Goal: Transaction & Acquisition: Purchase product/service

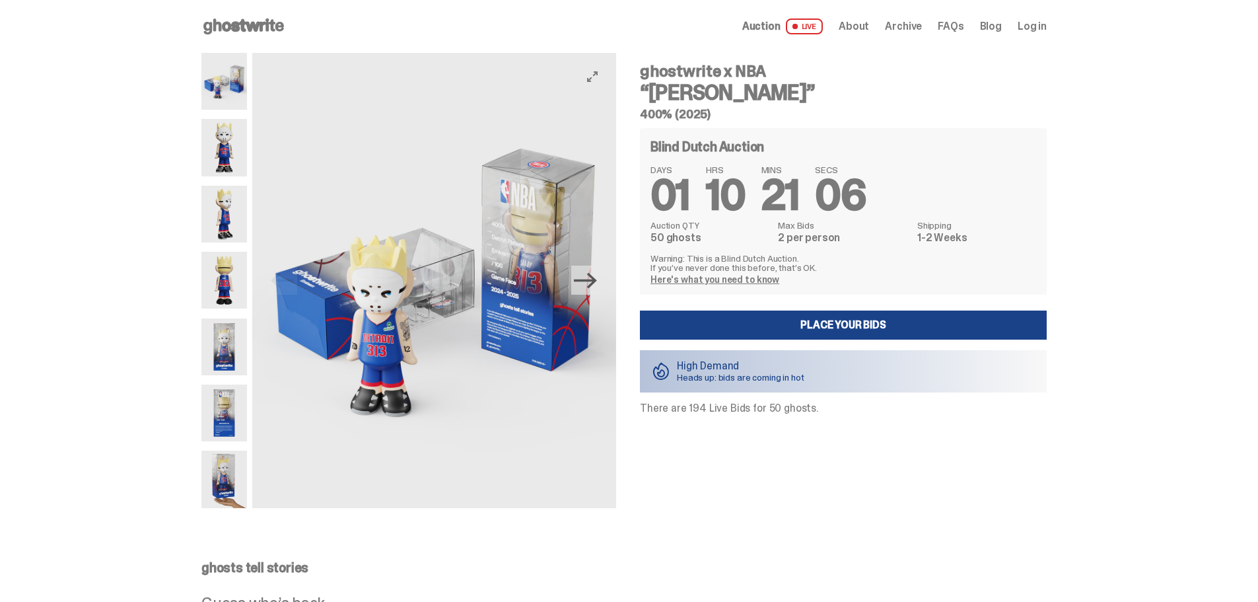
click at [589, 289] on icon "Next" at bounding box center [585, 280] width 23 height 23
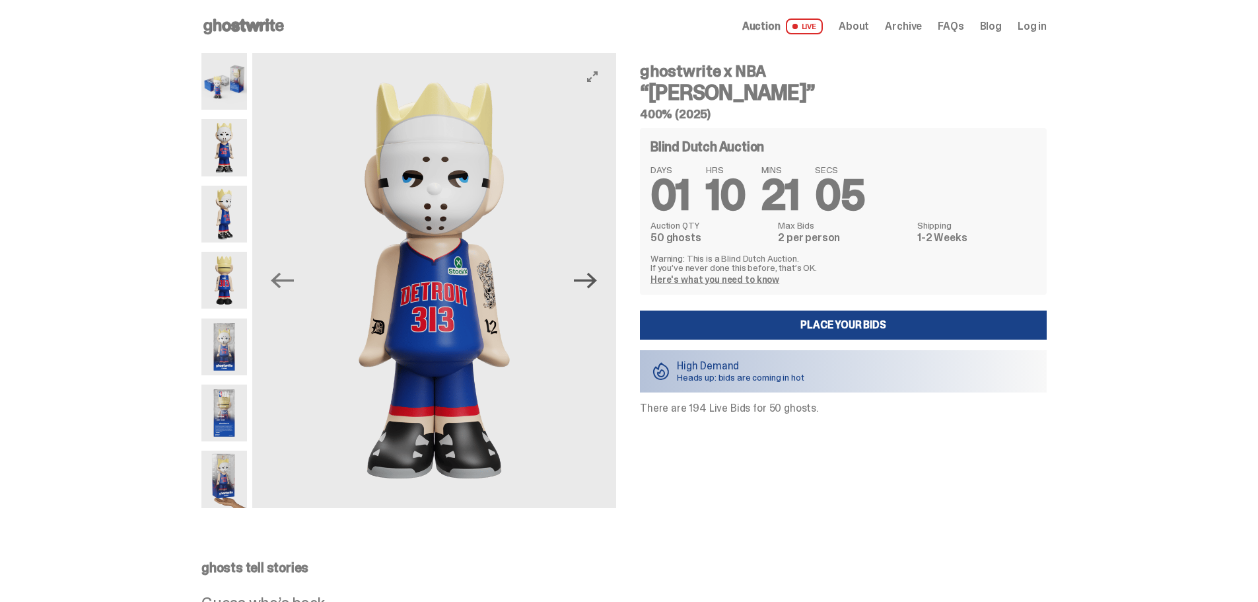
click at [591, 283] on icon "Next" at bounding box center [585, 280] width 23 height 23
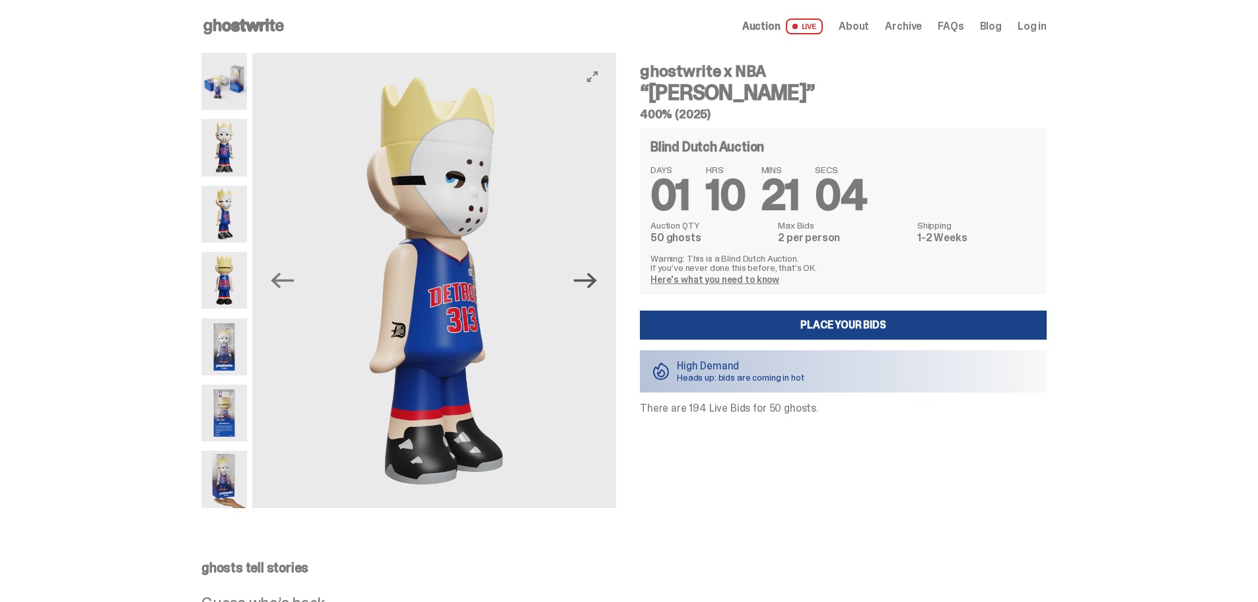
click at [591, 283] on icon "Next" at bounding box center [585, 280] width 23 height 23
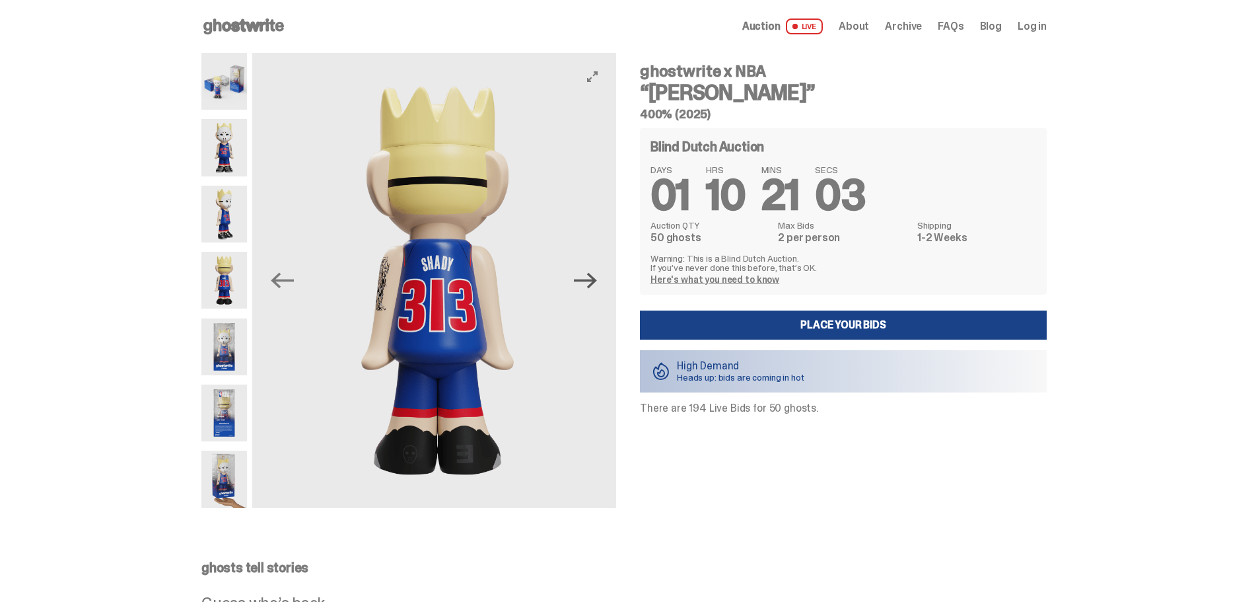
click at [591, 283] on icon "Next" at bounding box center [585, 280] width 23 height 23
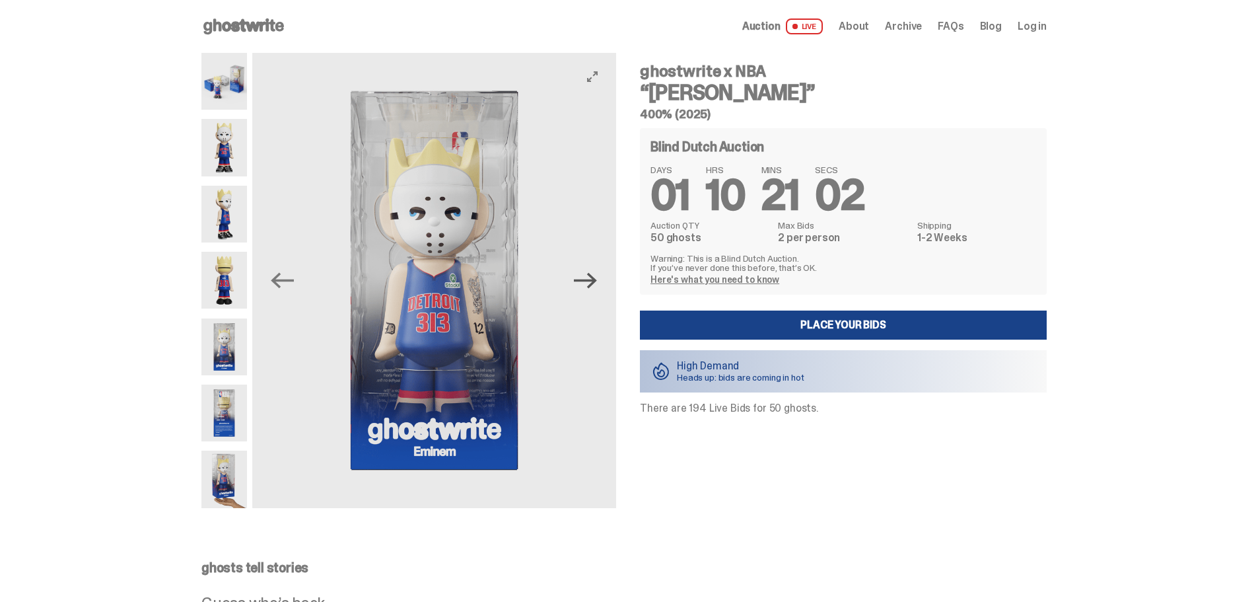
click at [591, 283] on icon "Next" at bounding box center [585, 280] width 23 height 23
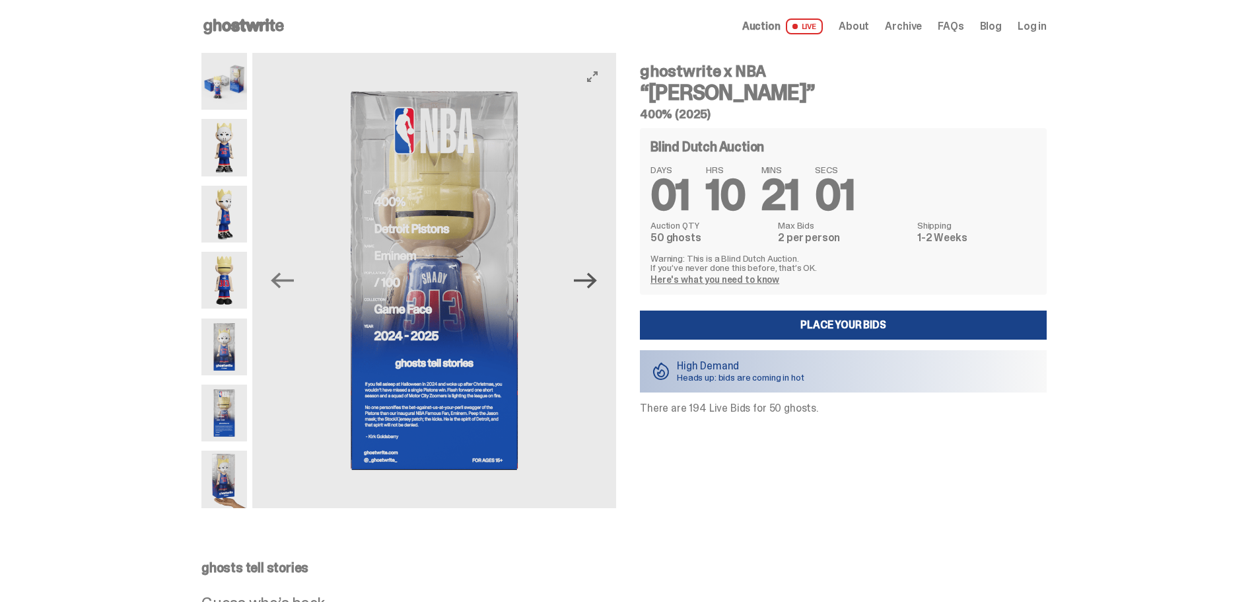
click at [591, 283] on icon "Next" at bounding box center [585, 280] width 23 height 23
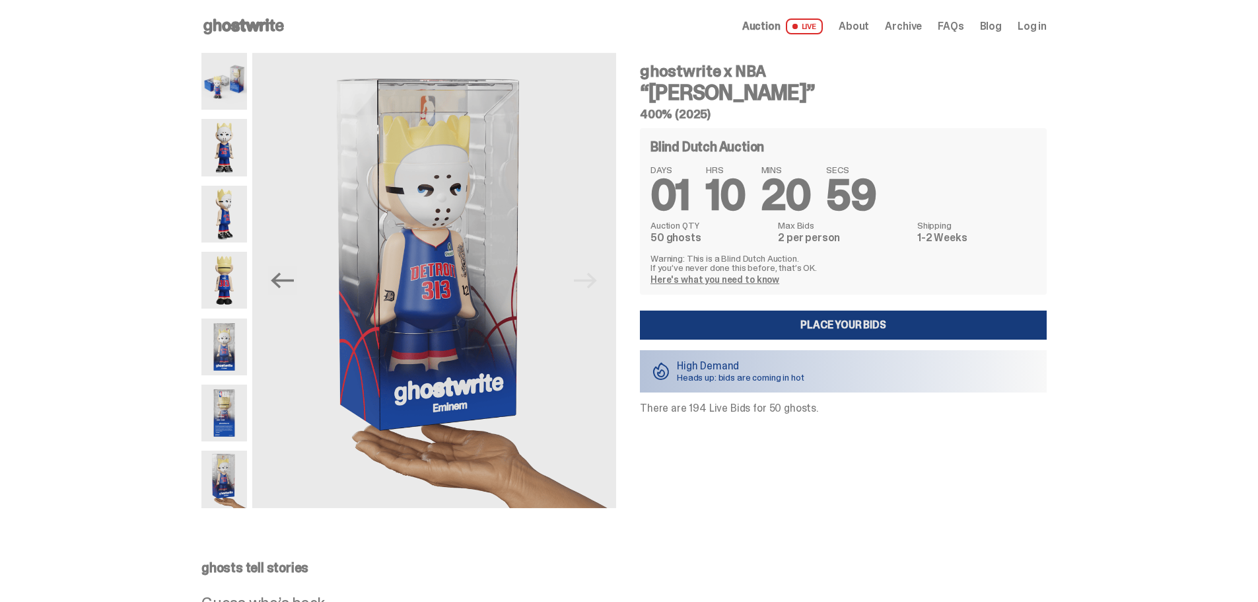
click at [905, 329] on link "Place your Bids" at bounding box center [843, 324] width 407 height 29
